Goal: Task Accomplishment & Management: Use online tool/utility

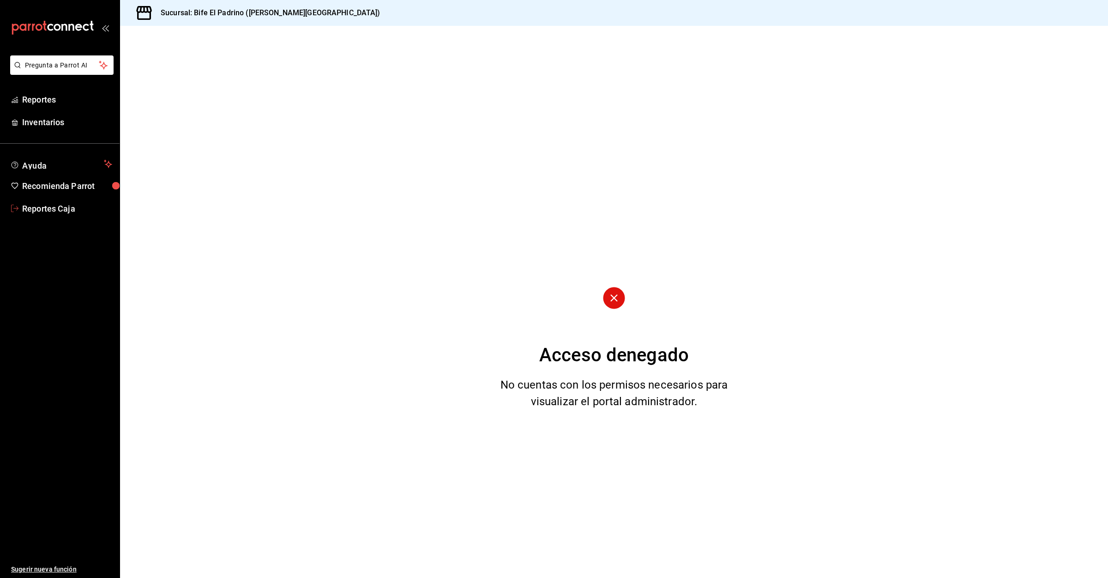
drag, startPoint x: 51, startPoint y: 208, endPoint x: 210, endPoint y: 369, distance: 225.7
click at [51, 208] on span "Reportes Caja" at bounding box center [67, 208] width 90 height 12
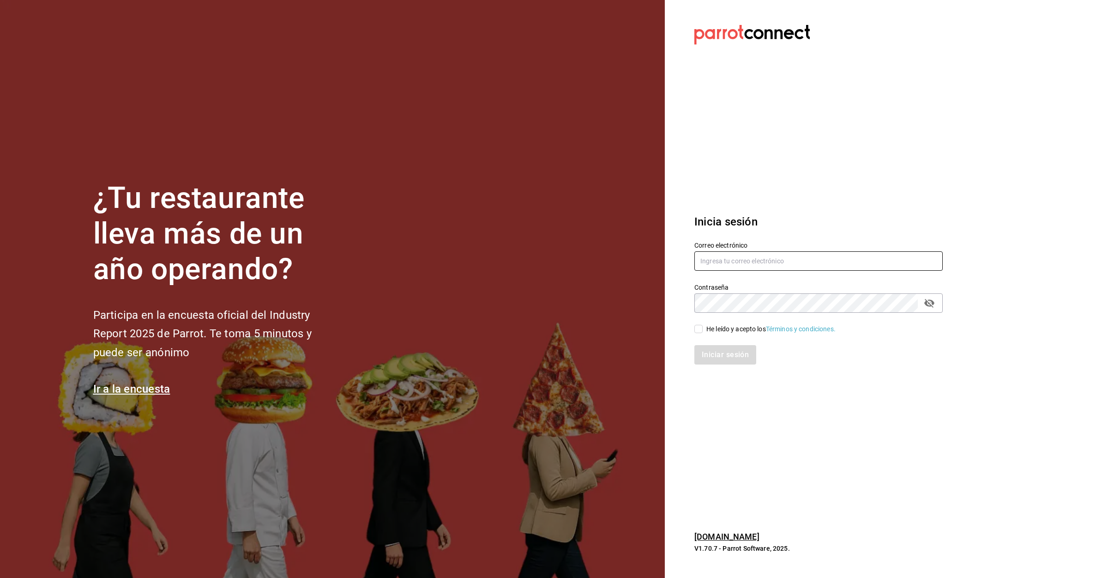
click at [723, 265] on input "text" at bounding box center [819, 260] width 248 height 19
type input "lomasverdesterraza2019@gmail.com"
click at [697, 330] on input "He leído y acepto los Términos y condiciones." at bounding box center [699, 329] width 8 height 8
checkbox input "true"
click at [723, 352] on button "Iniciar sesión" at bounding box center [726, 354] width 63 height 19
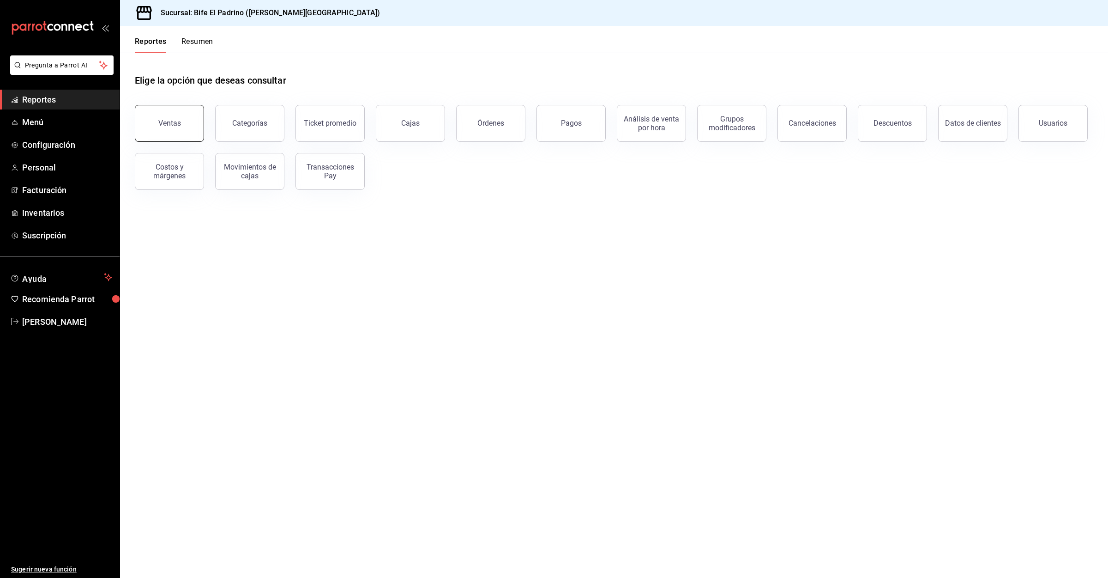
click at [180, 127] on button "Ventas" at bounding box center [169, 123] width 69 height 37
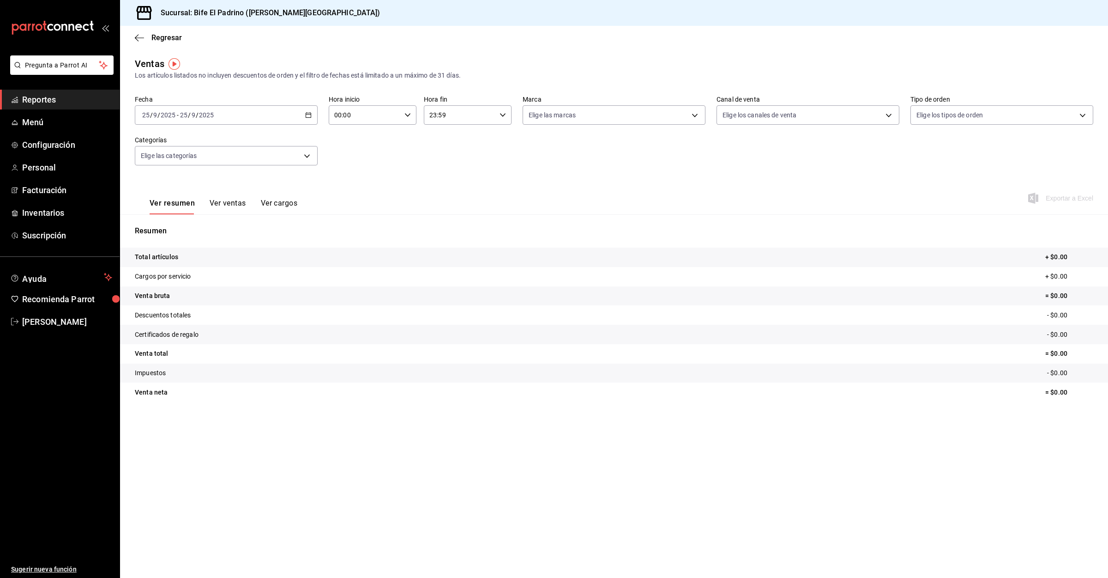
click at [312, 119] on div "[DATE] [DATE] - [DATE] [DATE]" at bounding box center [226, 114] width 183 height 19
click at [187, 229] on span "Rango de fechas" at bounding box center [179, 226] width 72 height 10
drag, startPoint x: 295, startPoint y: 218, endPoint x: 293, endPoint y: 226, distance: 8.6
click at [294, 224] on button "18" at bounding box center [290, 217] width 16 height 17
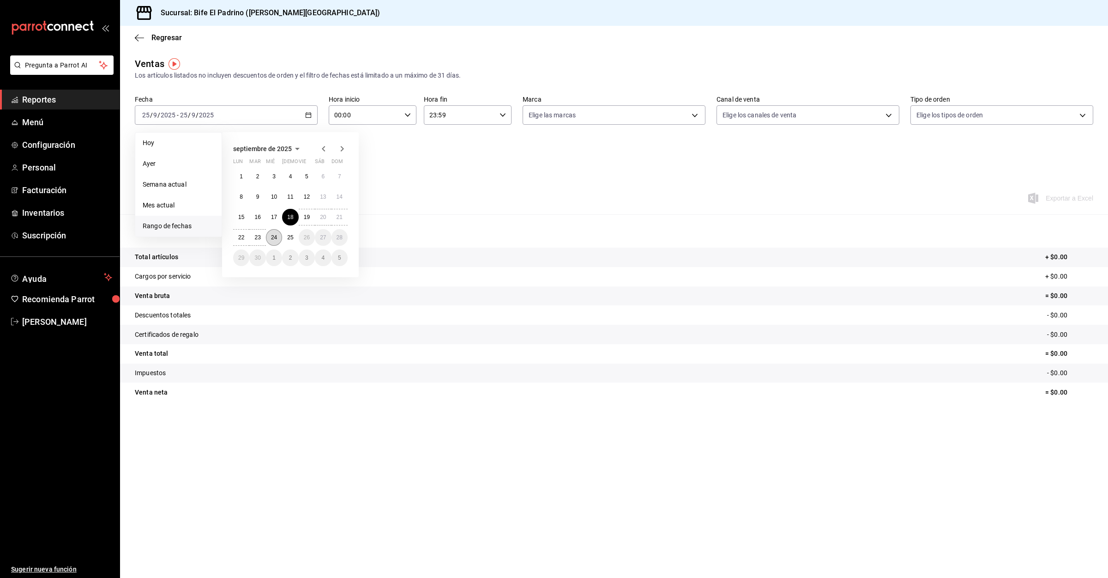
click at [275, 242] on button "24" at bounding box center [274, 237] width 16 height 17
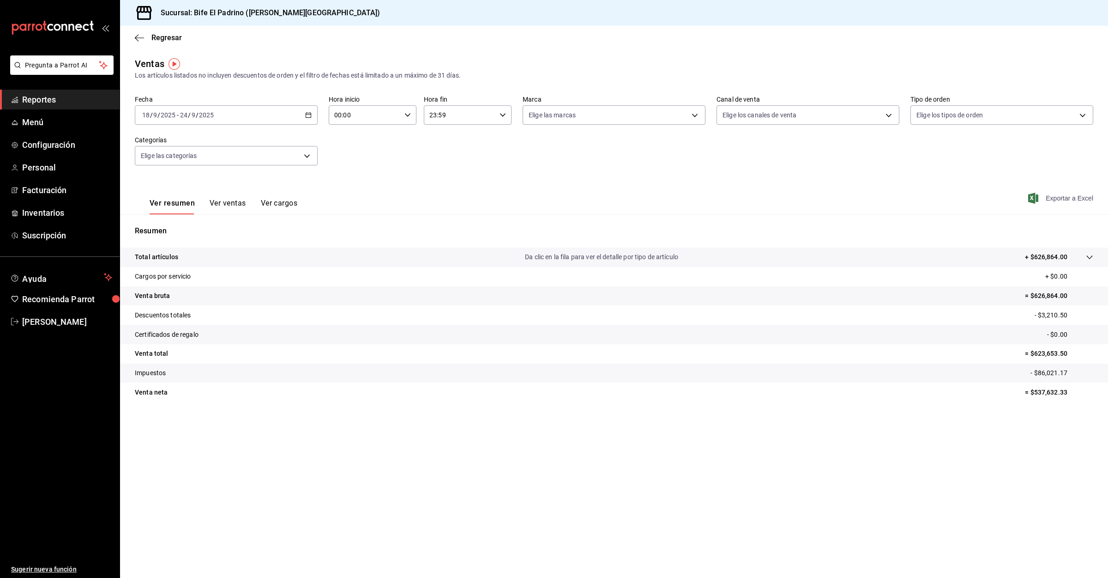
click at [1067, 195] on span "Exportar a Excel" at bounding box center [1061, 198] width 63 height 11
click at [51, 321] on span "[PERSON_NAME]" at bounding box center [67, 321] width 90 height 12
